Goal: Navigation & Orientation: Find specific page/section

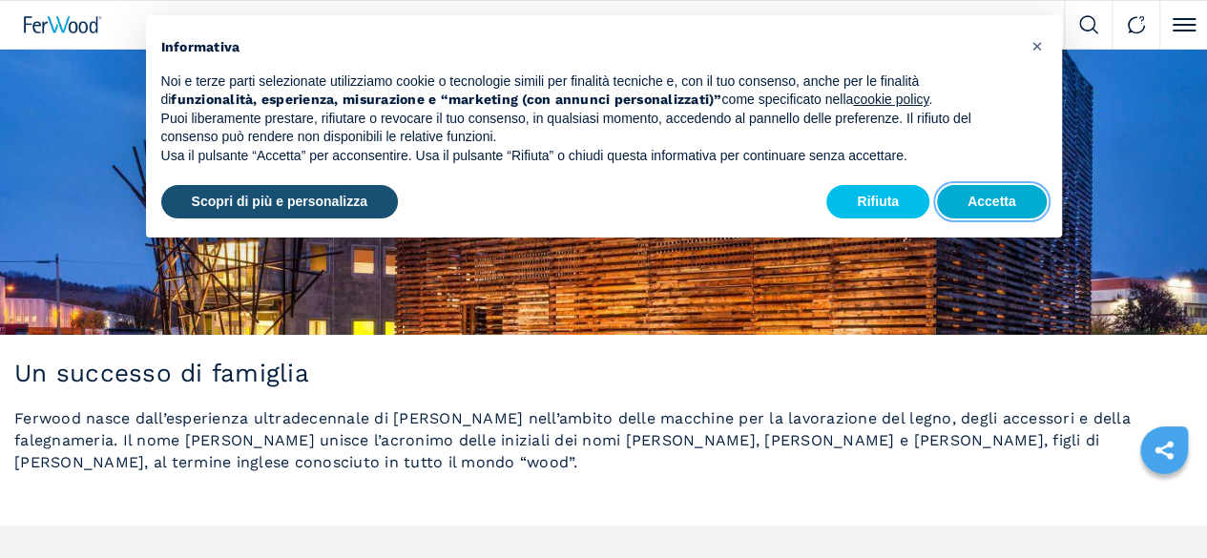
click at [1009, 204] on button "Accetta" at bounding box center [992, 202] width 110 height 34
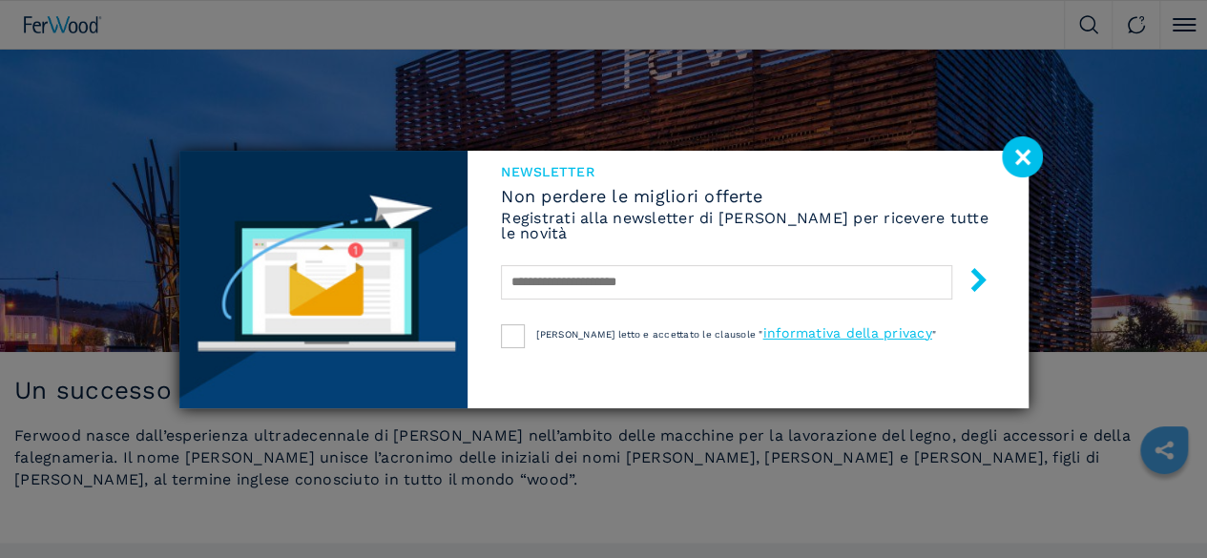
scroll to position [274, 0]
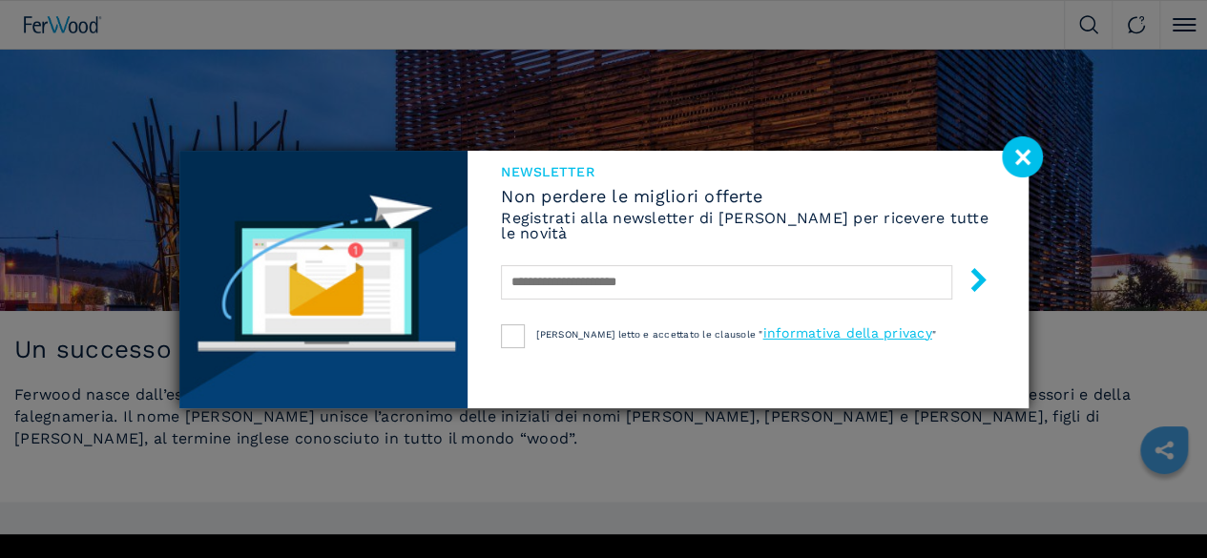
click at [1023, 161] on image at bounding box center [1022, 156] width 41 height 41
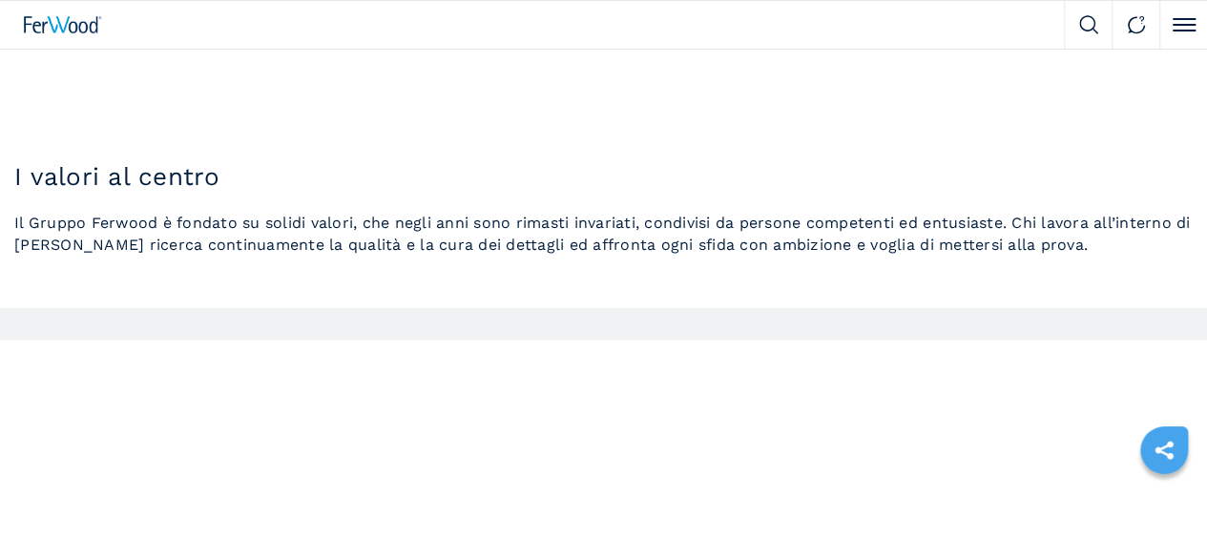
scroll to position [1770, 0]
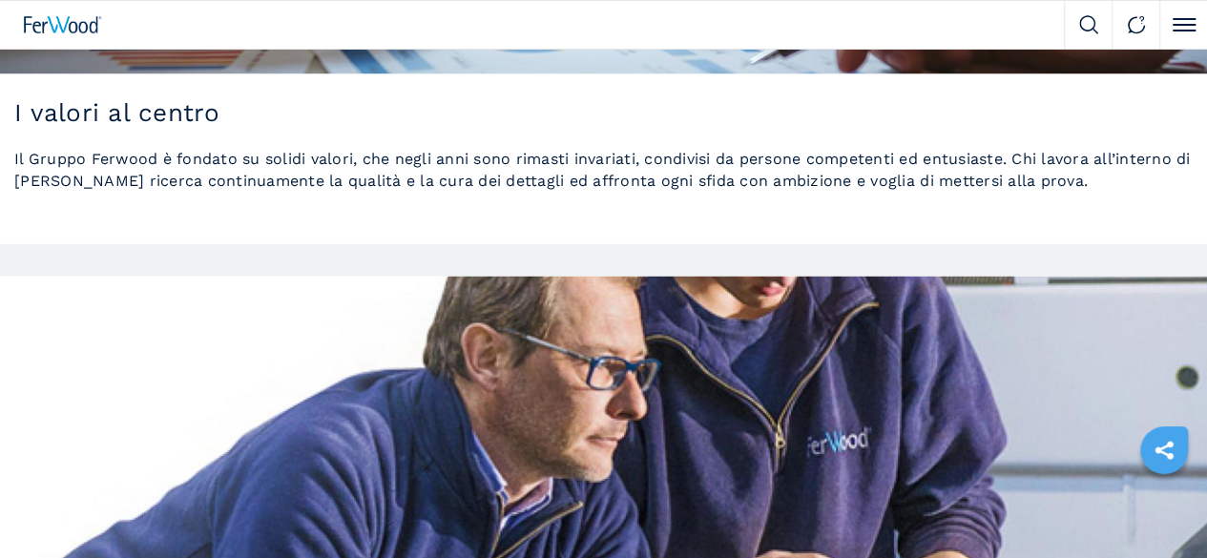
click at [0, 0] on div "Contattaci" at bounding box center [0, 0] width 0 height 0
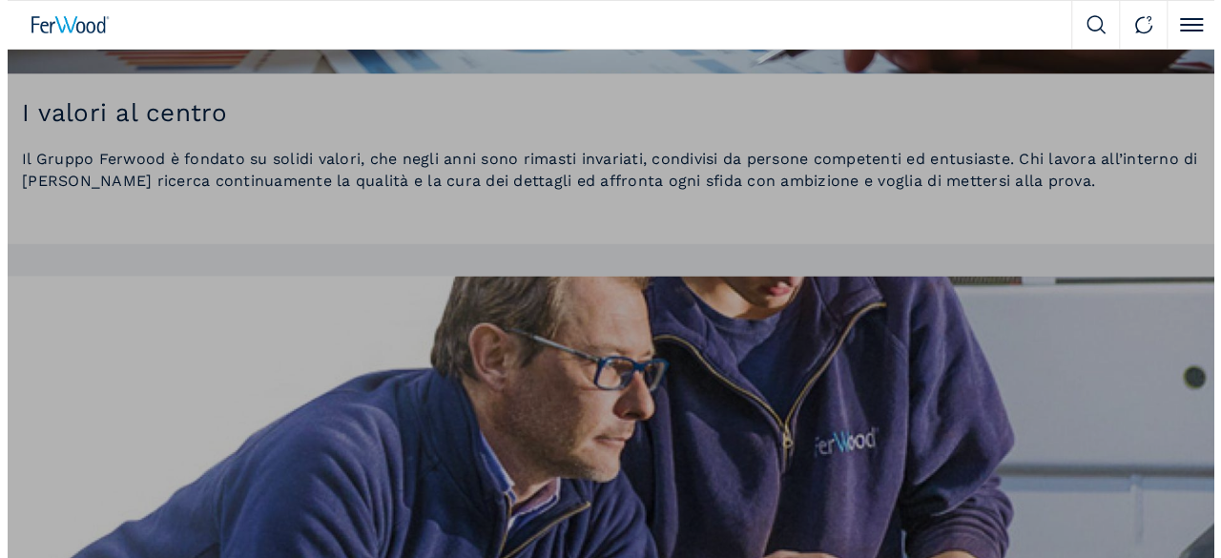
scroll to position [1777, 0]
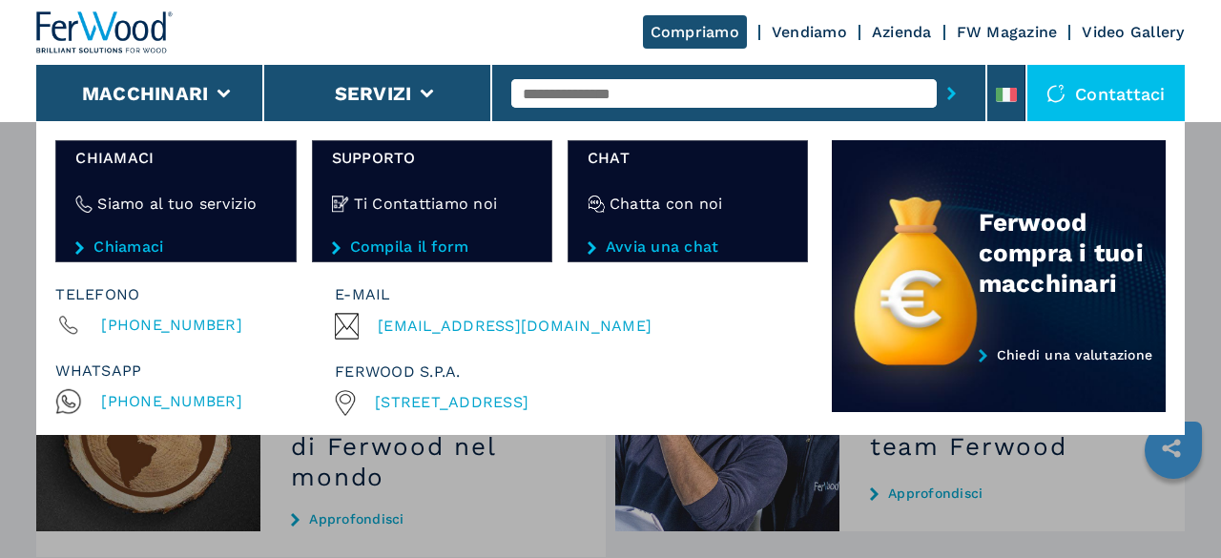
click at [1206, 117] on header "Compriamo Vendiamo Azienda FW Magazine Video Gallery Macchinari Servizi Contatt…" at bounding box center [610, 61] width 1221 height 122
click at [503, 24] on div "Compriamo Vendiamo Azienda FW Magazine Video Gallery" at bounding box center [610, 32] width 1148 height 65
click at [1008, 526] on div "Macchinari Bordatrici Squadratrici Centro di lavoro cnc Foratrici - inseritrici…" at bounding box center [610, 400] width 1221 height 558
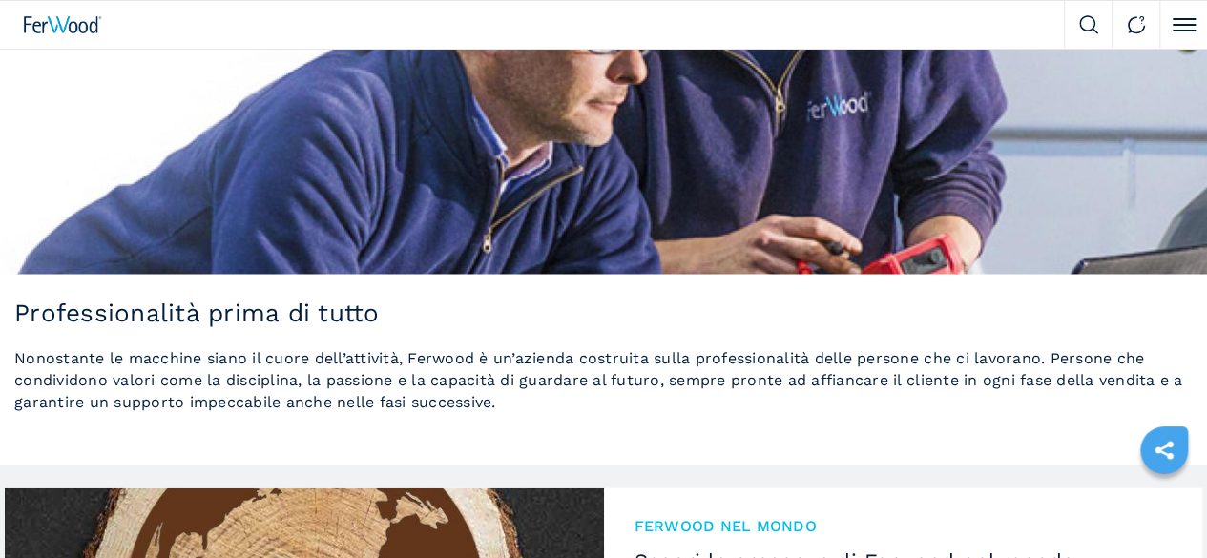
scroll to position [2130, 0]
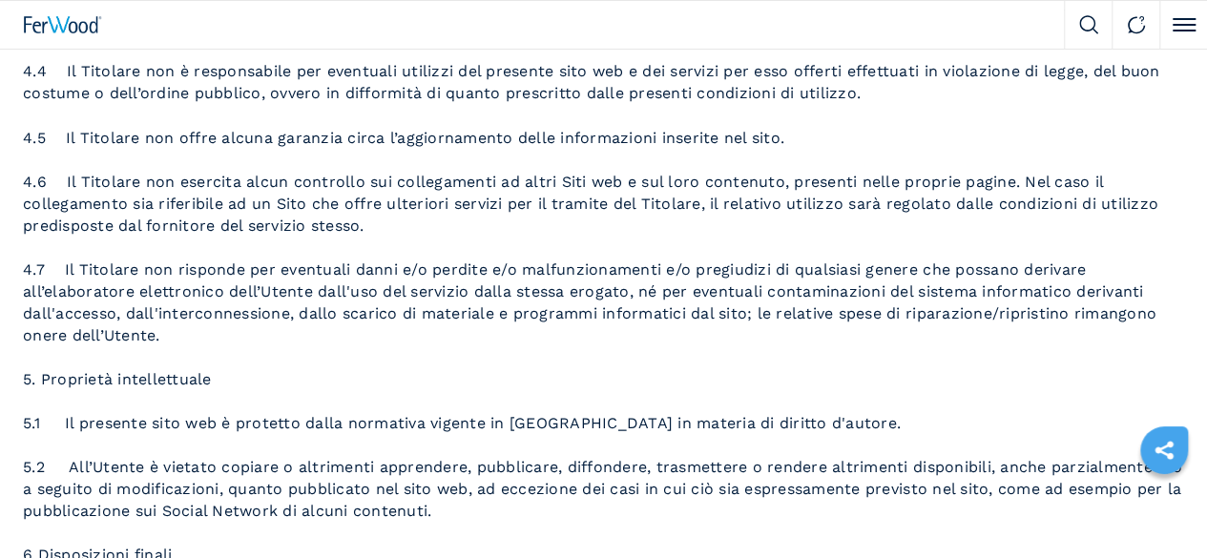
scroll to position [1686, 0]
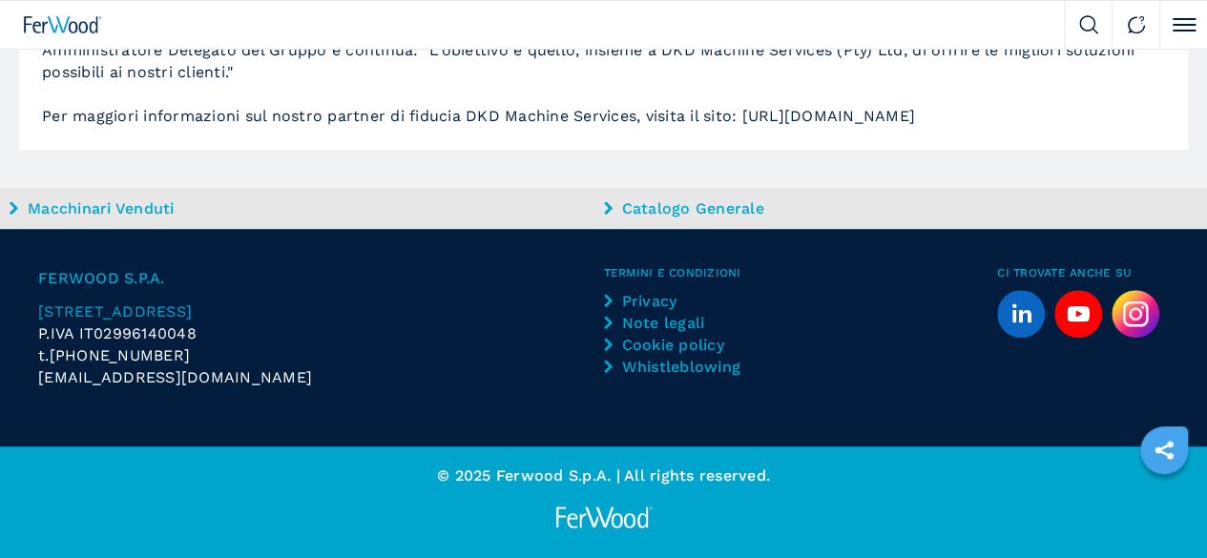
scroll to position [941, 0]
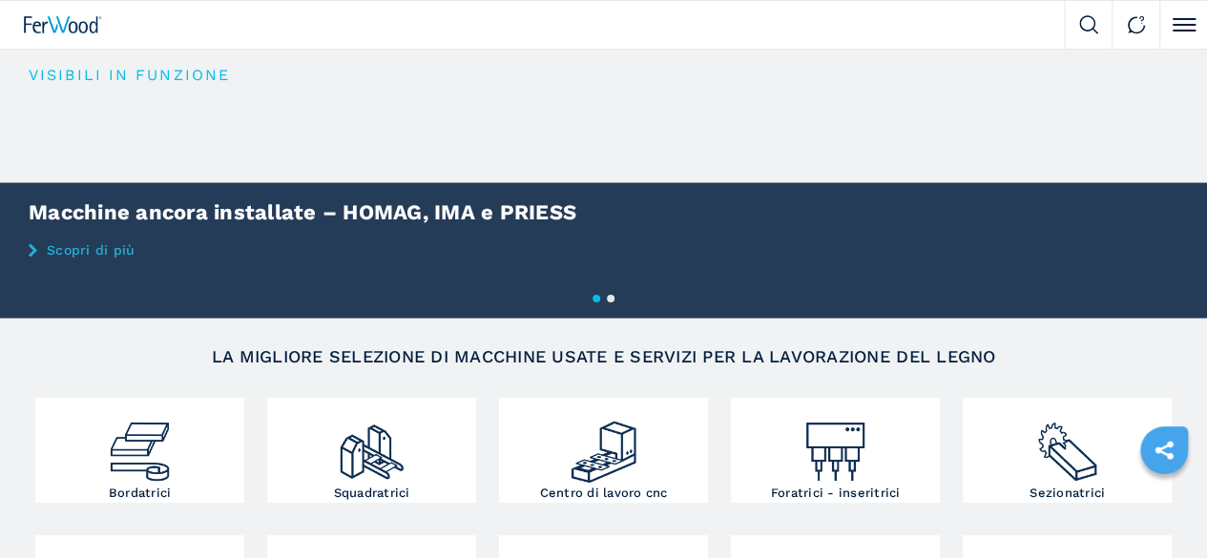
click at [0, 0] on li "Macchinari" at bounding box center [0, 0] width 0 height 0
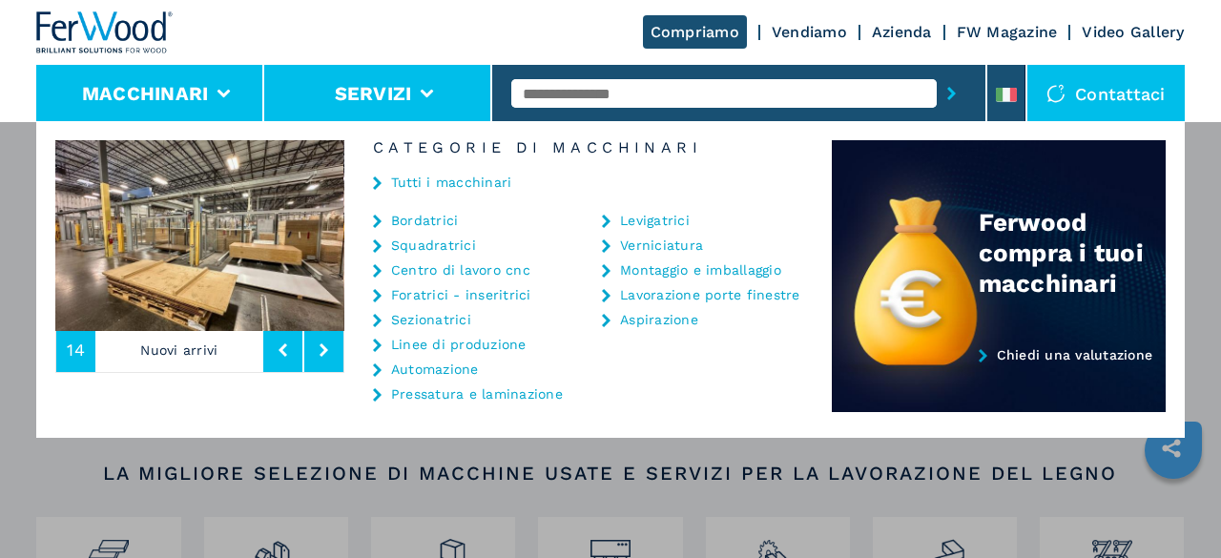
click at [307, 99] on li "Servizi" at bounding box center [378, 93] width 228 height 57
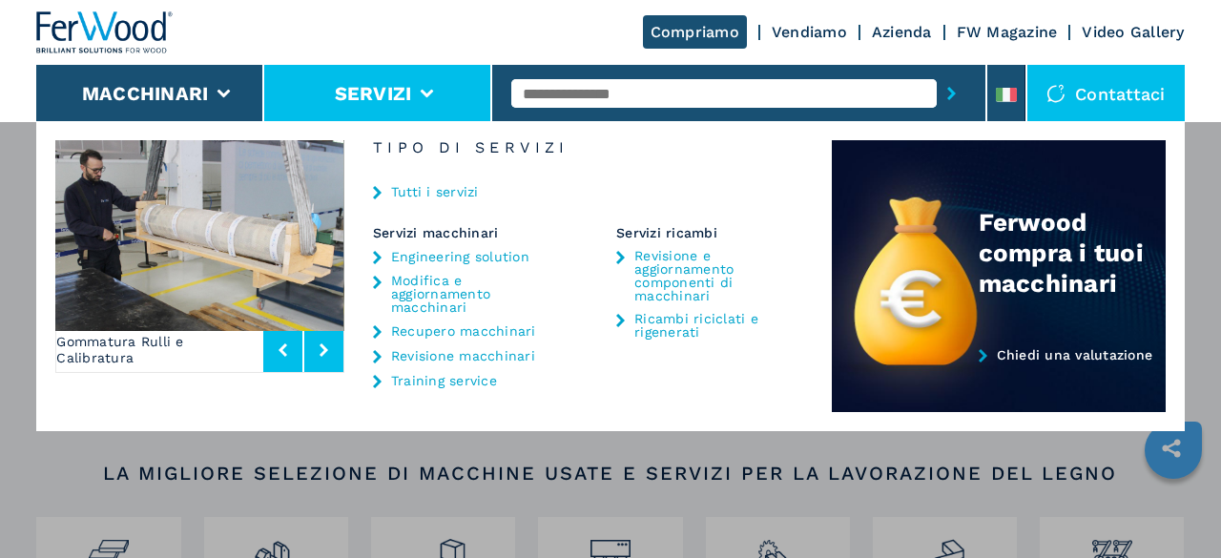
click at [427, 192] on link "Tutti i servizi" at bounding box center [435, 191] width 88 height 13
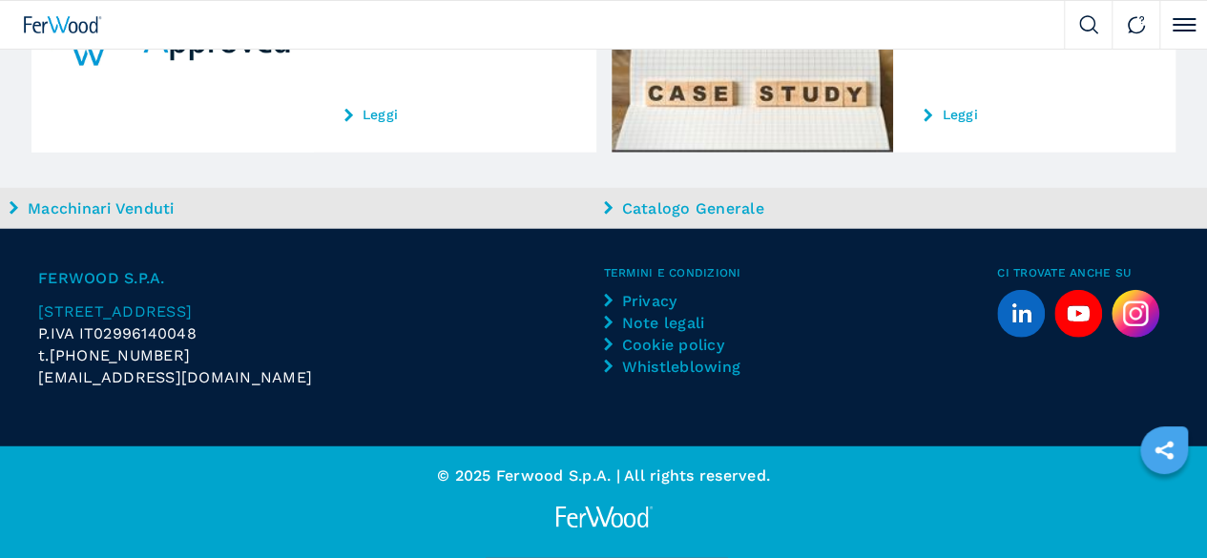
scroll to position [2647, 0]
click at [611, 307] on icon at bounding box center [608, 300] width 9 height 13
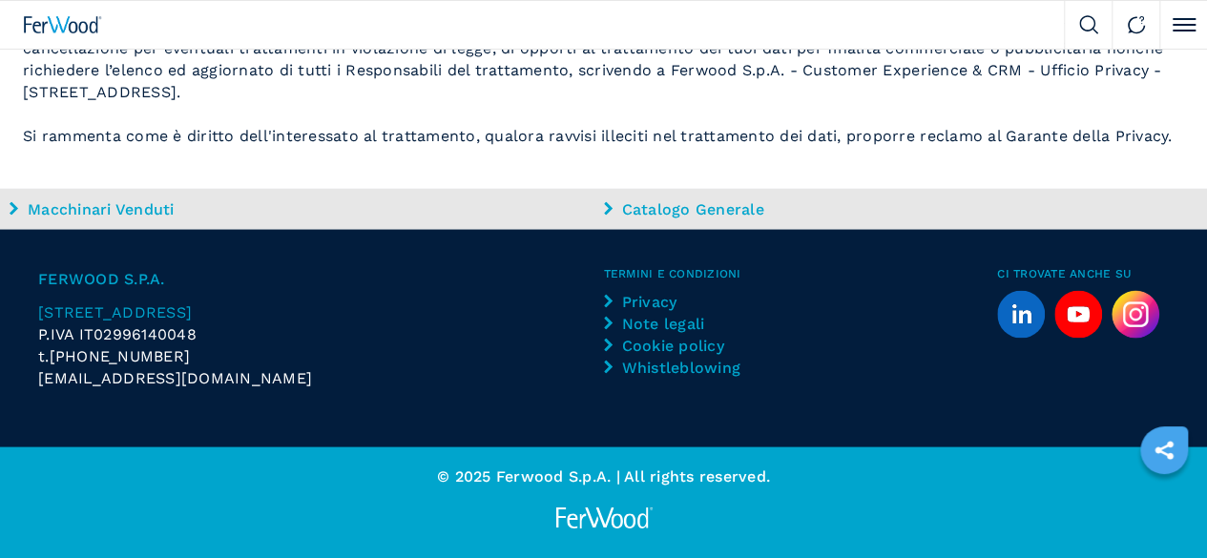
scroll to position [1887, 0]
